Goal: Information Seeking & Learning: Learn about a topic

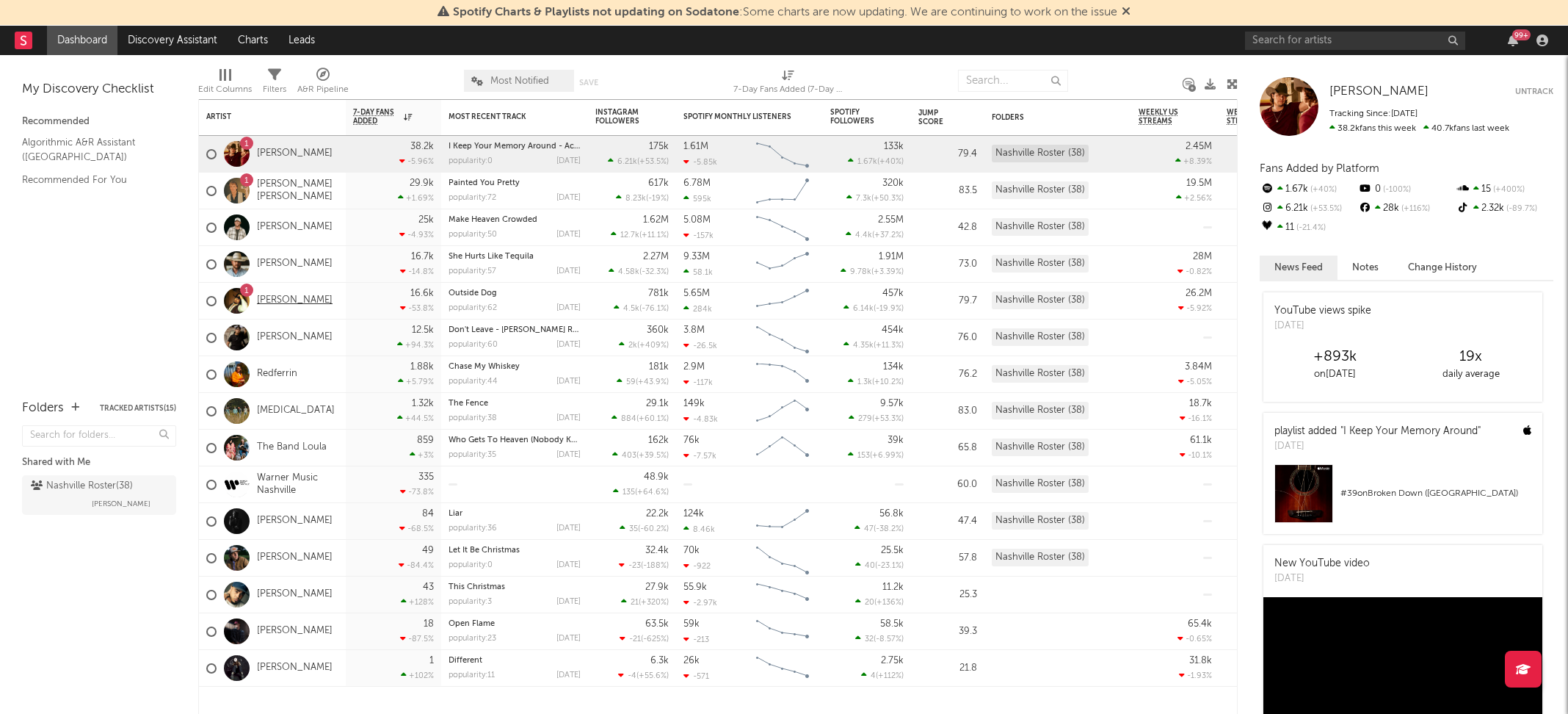
click at [296, 301] on link "[PERSON_NAME]" at bounding box center [295, 300] width 76 height 13
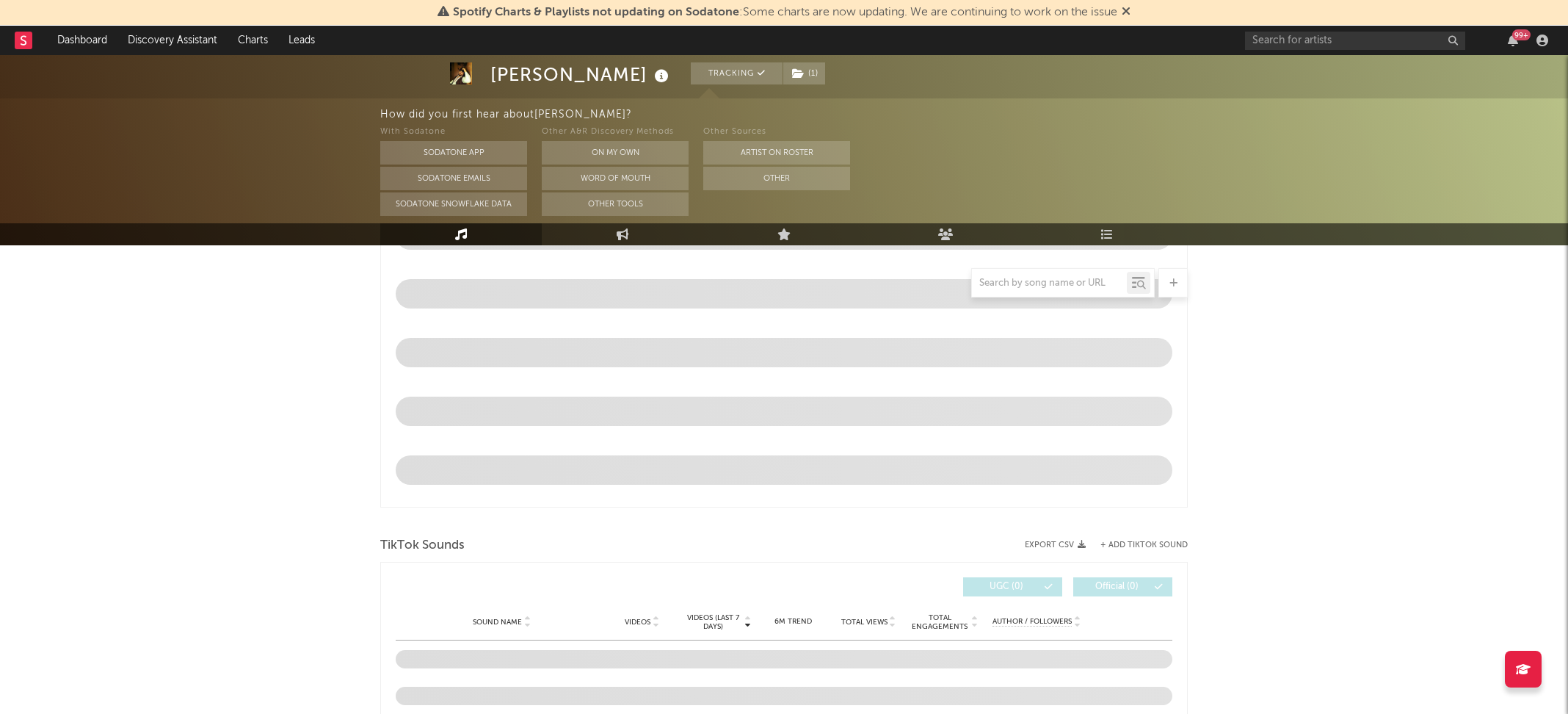
scroll to position [673, 0]
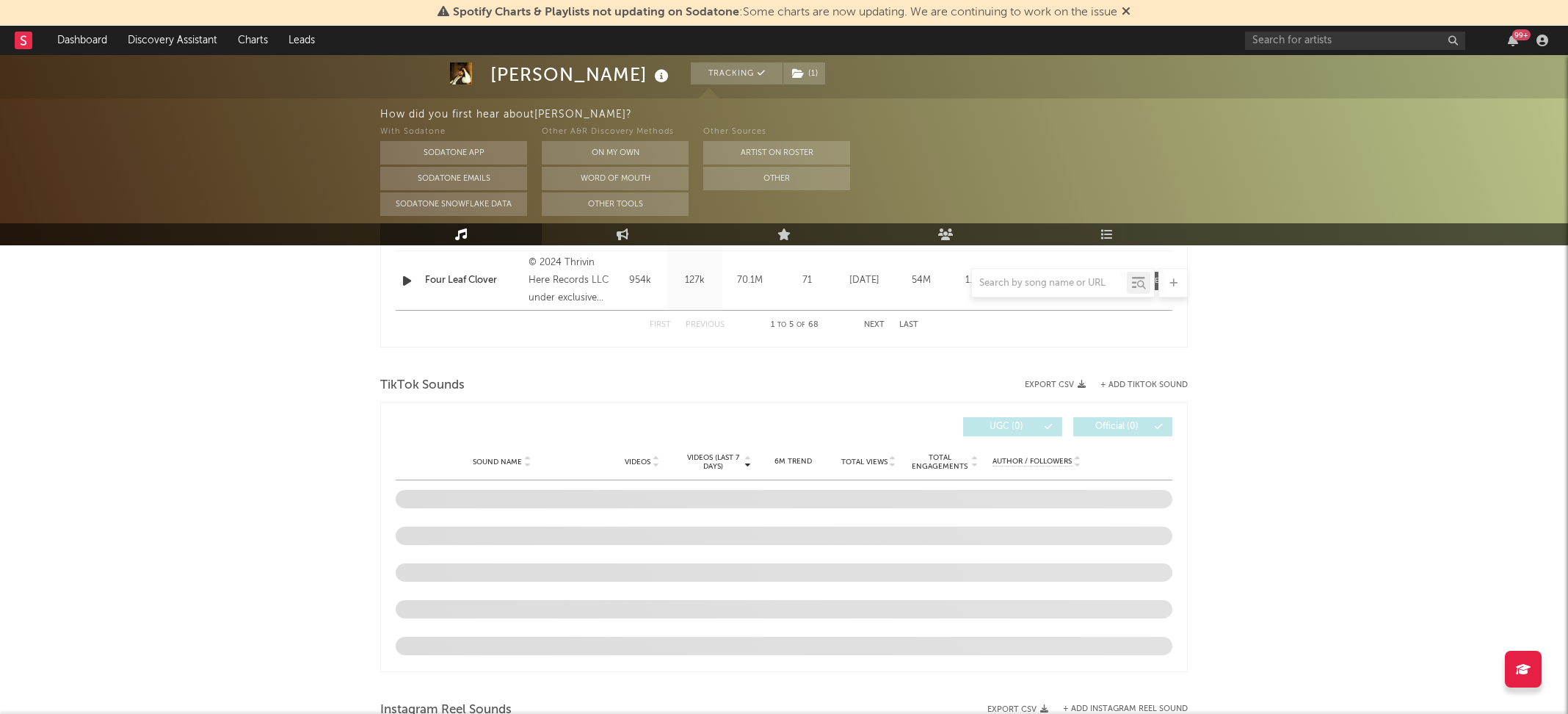
select select "6m"
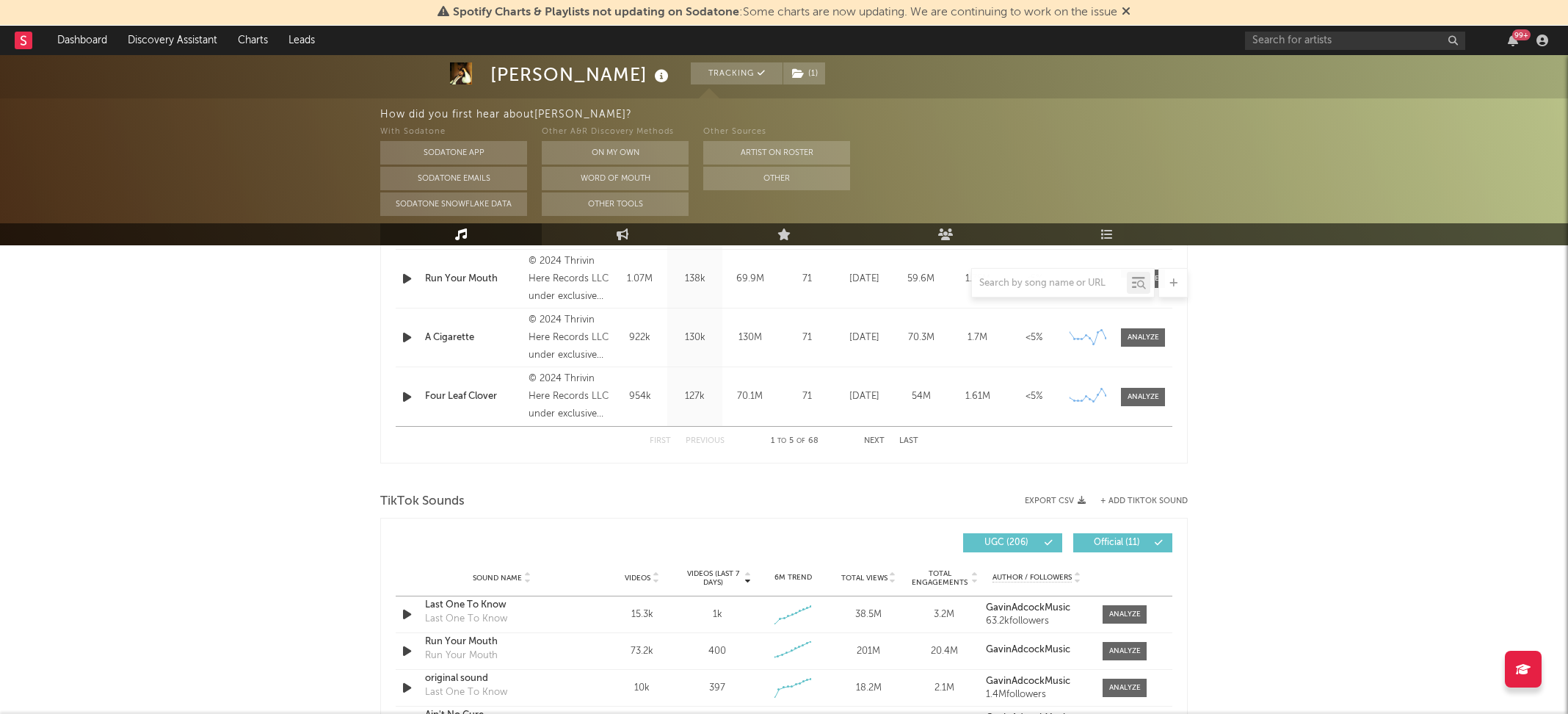
scroll to position [875, 0]
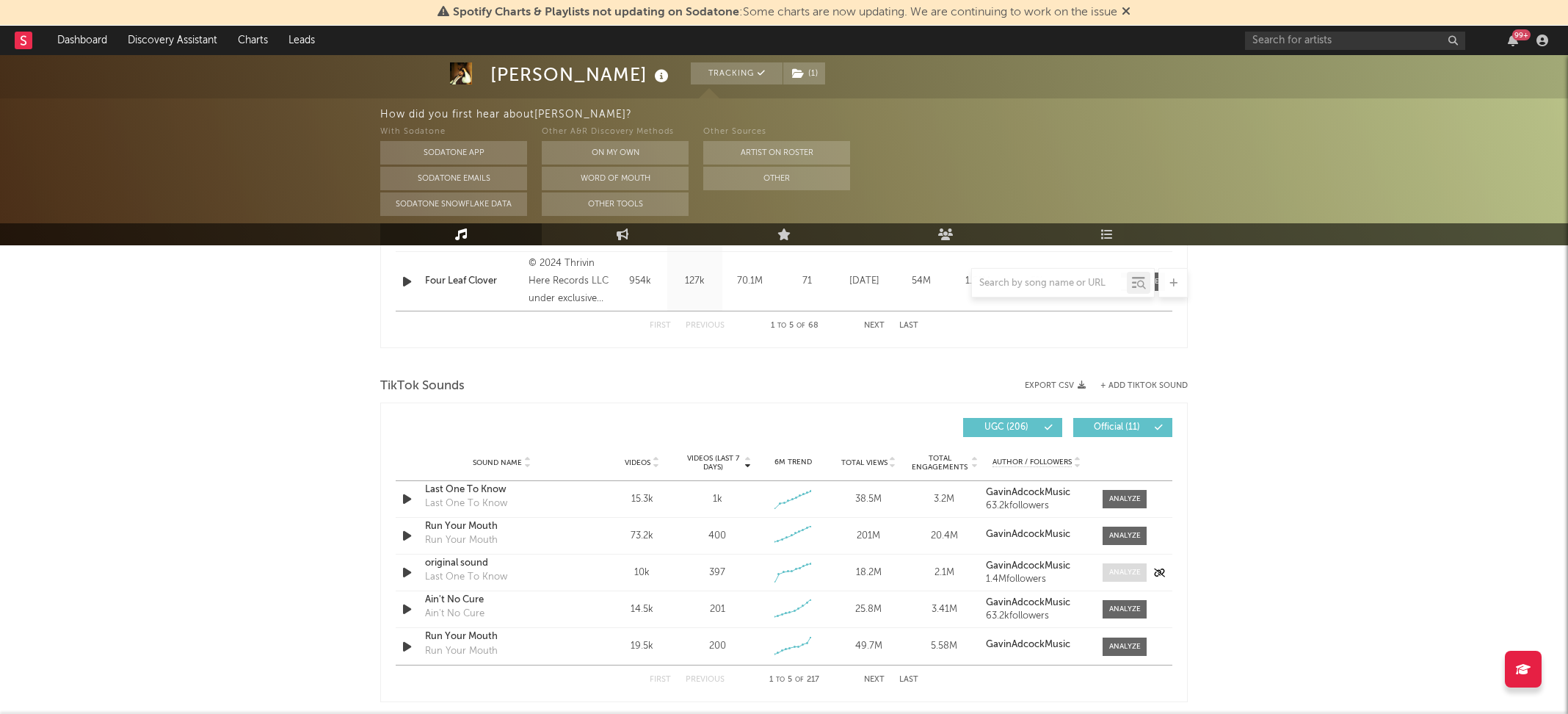
click at [1114, 571] on div at bounding box center [1125, 572] width 31 height 11
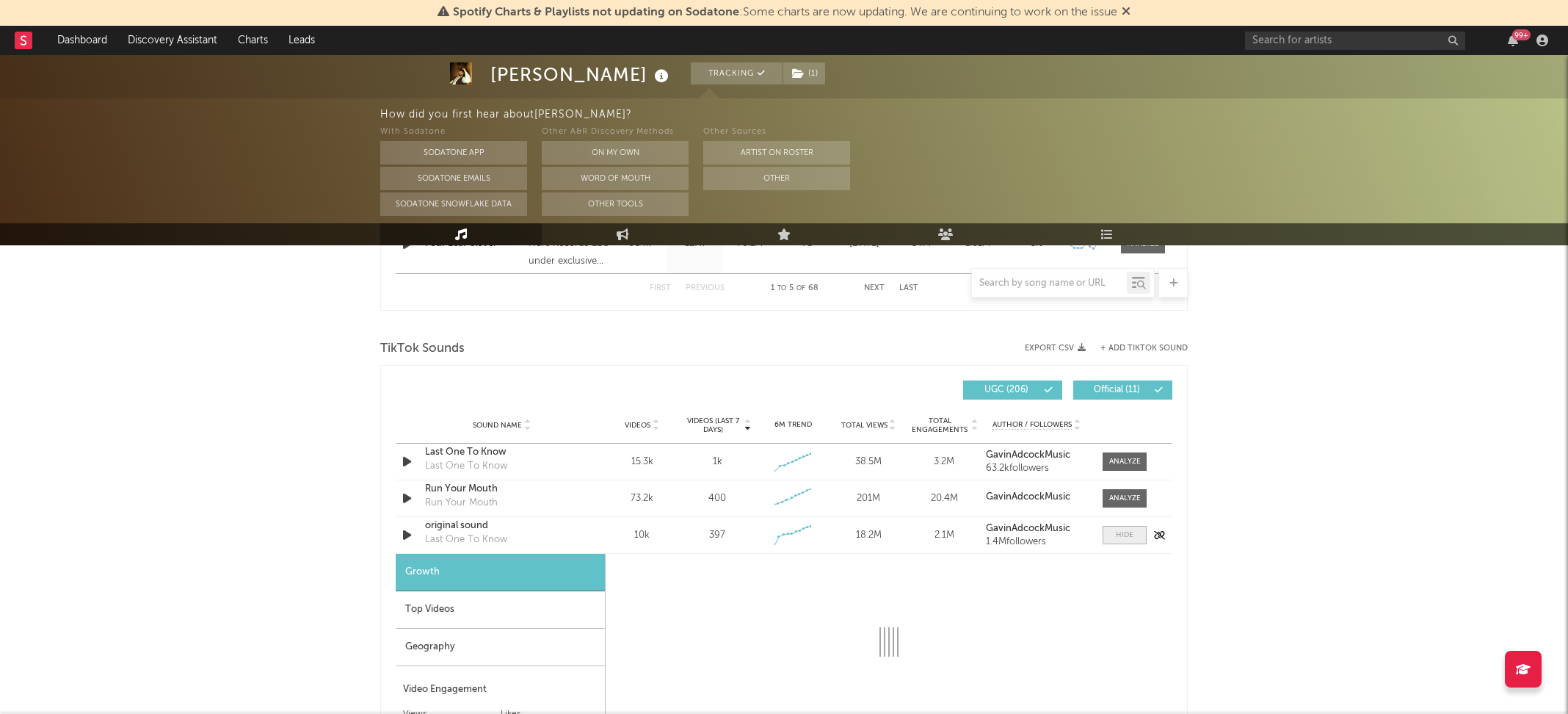
scroll to position [1081, 0]
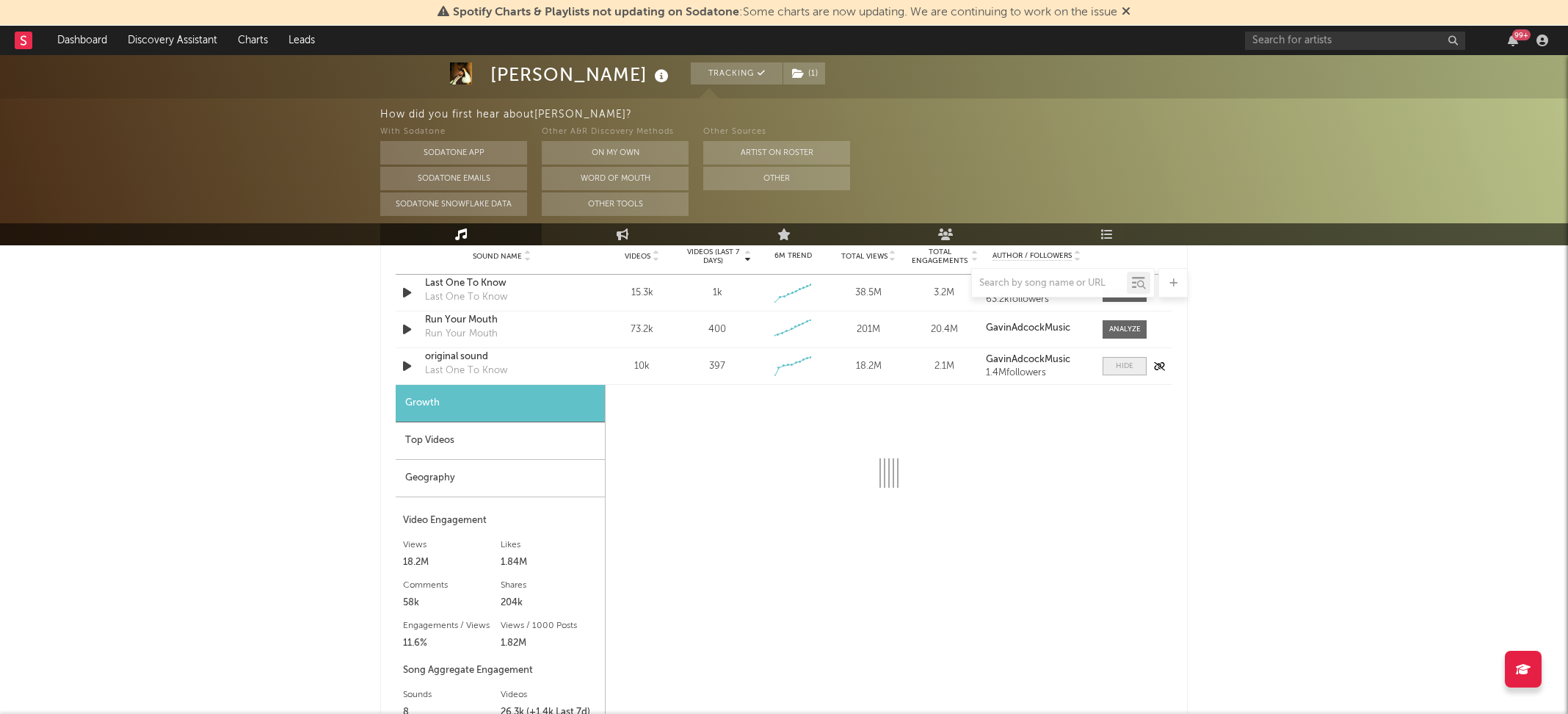
select select "1w"
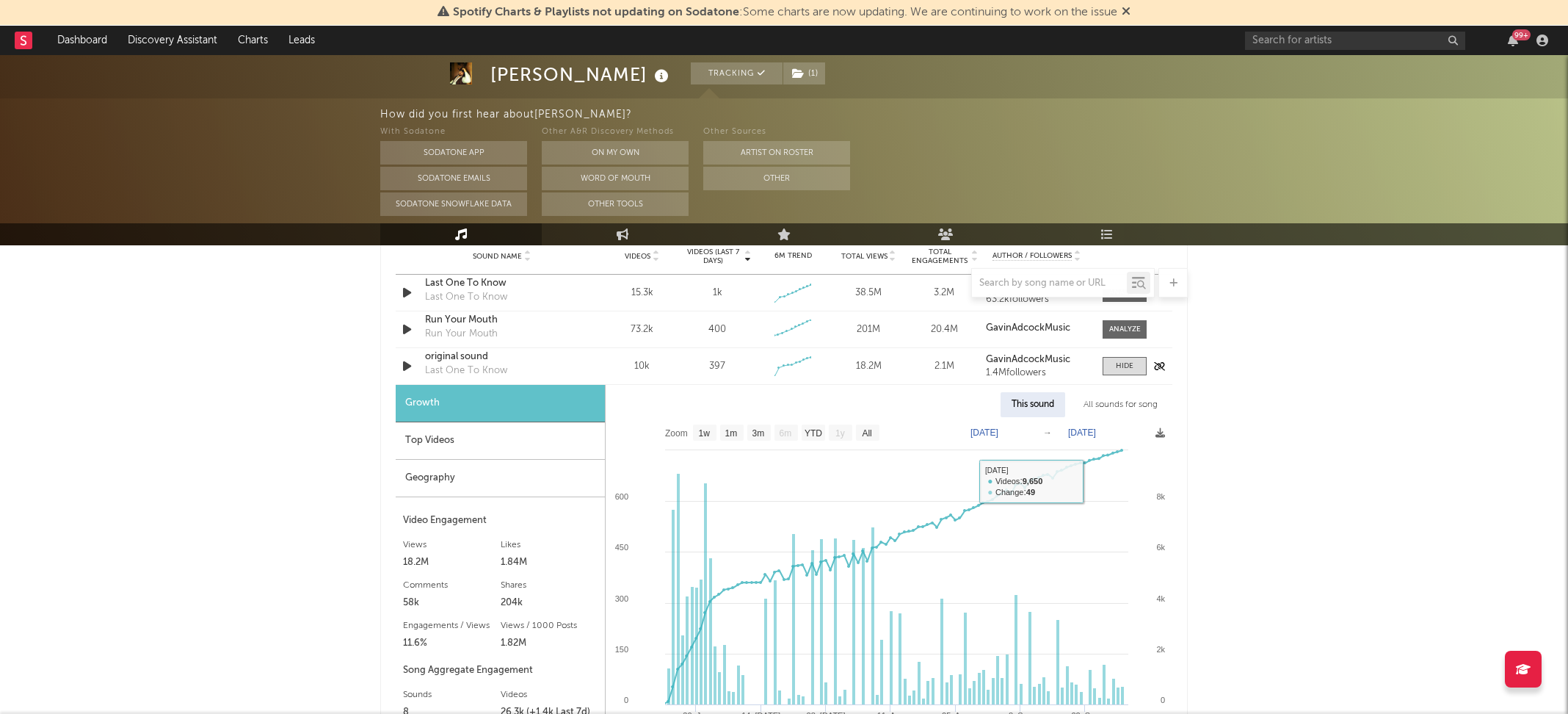
click at [1112, 375] on div "Sound Name original sound Last One To Know Videos 10k Videos (last 7 days) 397 …" at bounding box center [784, 365] width 777 height 36
click at [1113, 371] on span at bounding box center [1124, 365] width 44 height 19
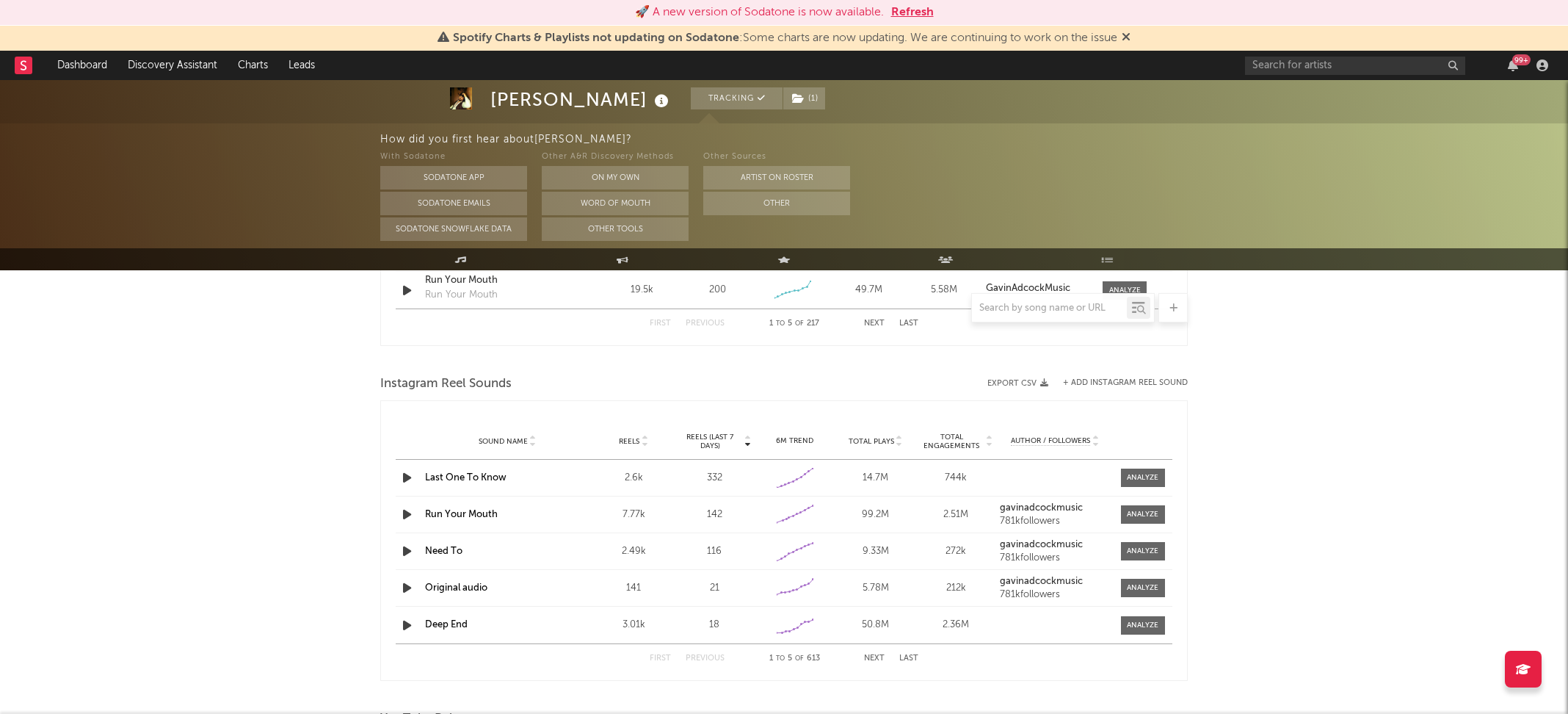
scroll to position [1251, 0]
